Goal: Task Accomplishment & Management: Complete application form

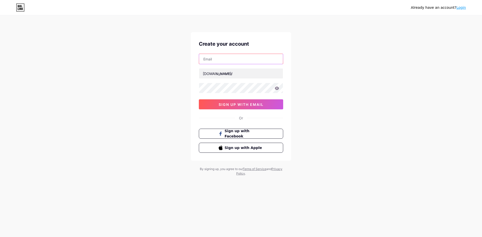
click at [212, 58] on input "text" at bounding box center [241, 59] width 84 height 10
type input "[EMAIL_ADDRESS][DOMAIN_NAME]"
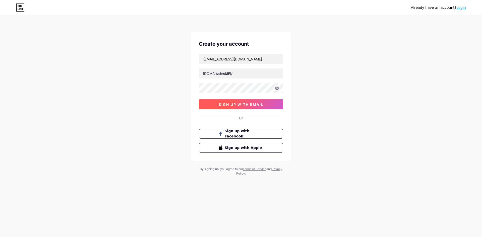
click at [258, 106] on span "sign up with email" at bounding box center [241, 104] width 45 height 4
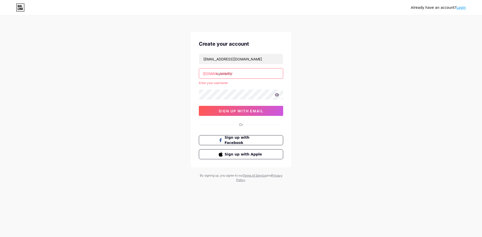
click at [223, 73] on input "text" at bounding box center [241, 74] width 84 height 10
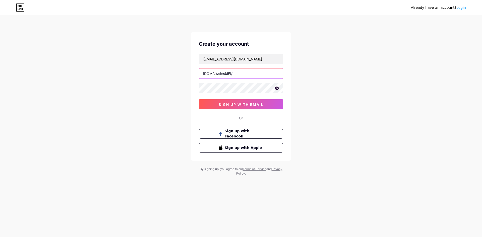
type input "ш"
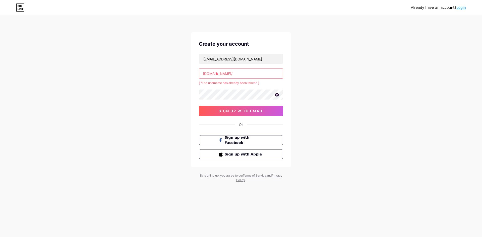
type input "i"
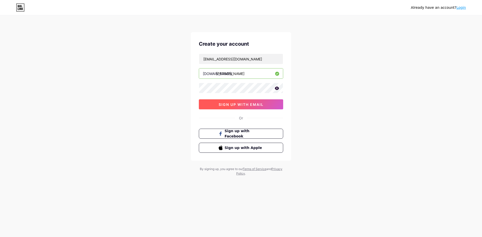
type input "[PERSON_NAME]"
click at [242, 106] on span "sign up with email" at bounding box center [241, 104] width 45 height 4
